Goal: Task Accomplishment & Management: Manage account settings

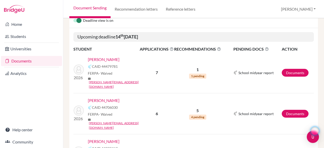
scroll to position [81, 0]
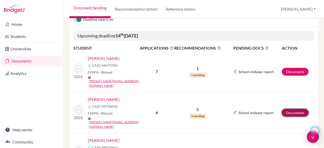
click at [299, 109] on link "Documents" at bounding box center [295, 113] width 27 height 8
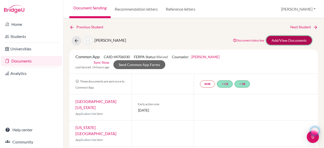
click at [294, 38] on link "Add/View Documents" at bounding box center [289, 40] width 46 height 9
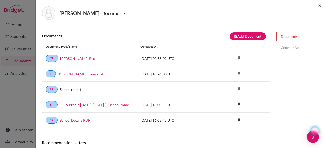
click at [319, 7] on span "×" at bounding box center [320, 5] width 4 height 7
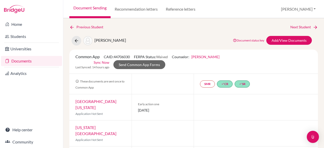
click at [36, 62] on link "Documents" at bounding box center [31, 61] width 61 height 10
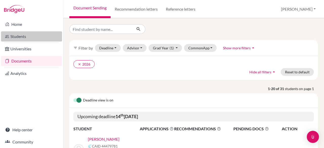
click at [22, 35] on link "Students" at bounding box center [31, 36] width 61 height 10
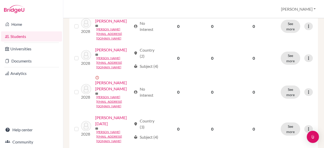
scroll to position [249, 0]
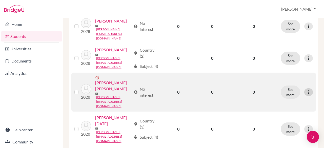
click at [306, 90] on icon at bounding box center [308, 92] width 5 height 5
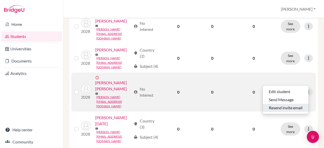
click at [288, 106] on button "Resend invite email" at bounding box center [286, 108] width 46 height 8
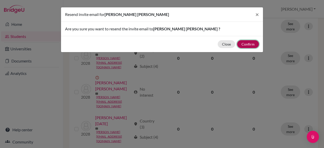
click at [251, 45] on button "Confirm" at bounding box center [248, 44] width 22 height 8
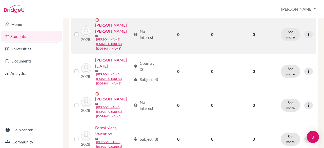
scroll to position [326, 0]
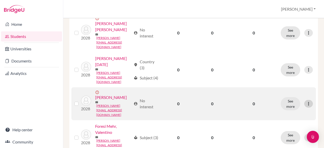
click at [306, 101] on icon at bounding box center [308, 103] width 5 height 5
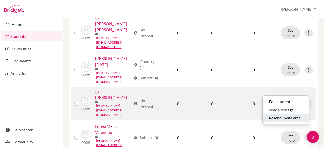
click at [298, 116] on button "Resend invite email" at bounding box center [286, 118] width 46 height 8
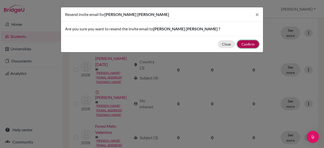
click at [253, 43] on button "Confirm" at bounding box center [248, 44] width 22 height 8
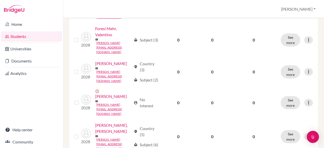
scroll to position [430, 0]
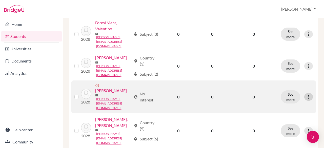
click at [306, 94] on icon at bounding box center [308, 96] width 5 height 5
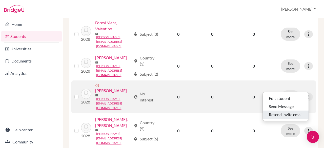
click at [278, 113] on button "Resend invite email" at bounding box center [286, 115] width 46 height 8
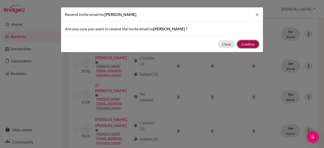
click at [248, 43] on button "Confirm" at bounding box center [248, 44] width 22 height 8
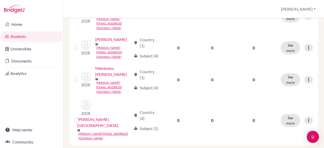
scroll to position [681, 0]
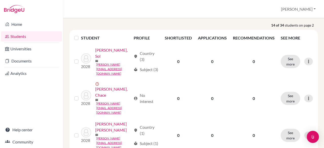
scroll to position [82, 0]
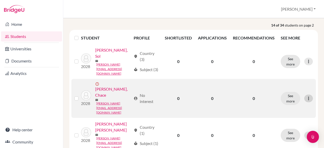
click at [306, 96] on icon at bounding box center [308, 98] width 5 height 5
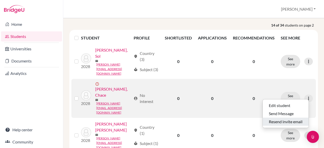
click at [292, 121] on button "Resend invite email" at bounding box center [286, 122] width 46 height 8
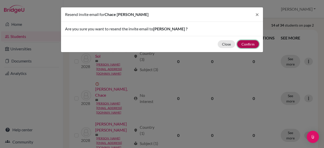
click at [249, 45] on button "Confirm" at bounding box center [248, 44] width 22 height 8
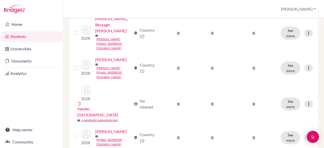
scroll to position [459, 0]
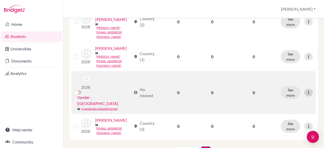
click at [305, 89] on div at bounding box center [308, 93] width 9 height 8
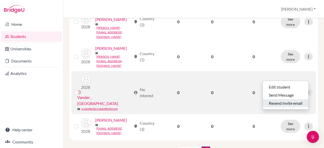
click at [290, 105] on button "Resend invite email" at bounding box center [286, 103] width 46 height 8
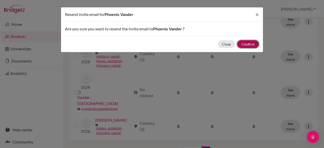
click at [242, 45] on button "Confirm" at bounding box center [248, 44] width 22 height 8
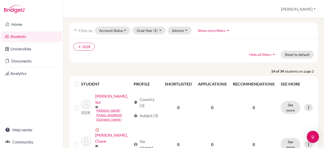
scroll to position [0, 0]
